Goal: Check status

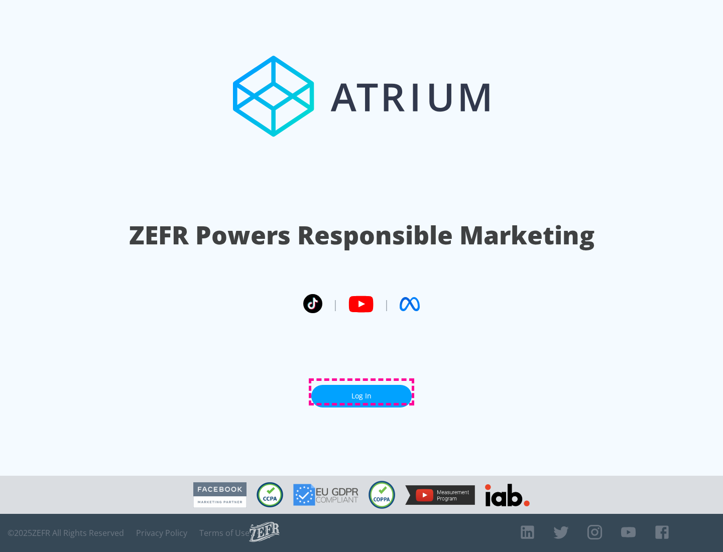
click at [362, 392] on link "Log In" at bounding box center [361, 396] width 100 height 23
